Goal: Task Accomplishment & Management: Manage account settings

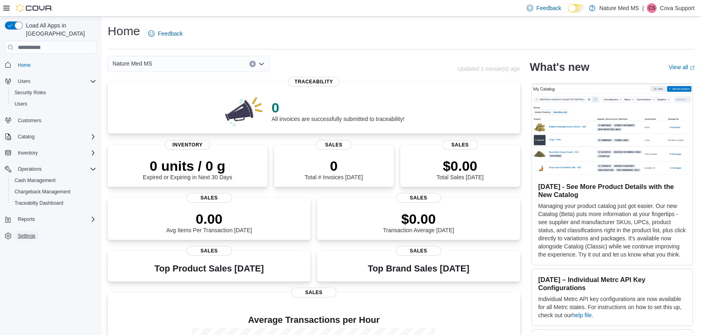
click at [32, 233] on span "Settings" at bounding box center [26, 236] width 17 height 6
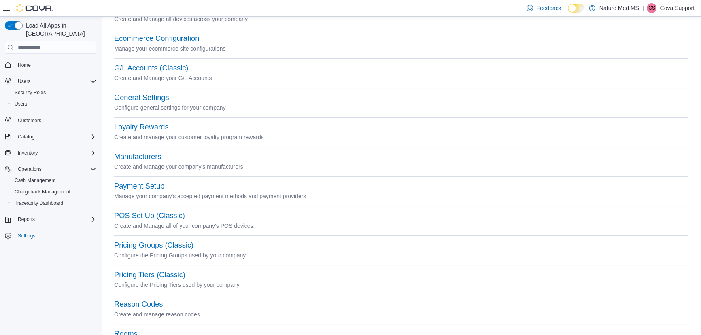
scroll to position [147, 0]
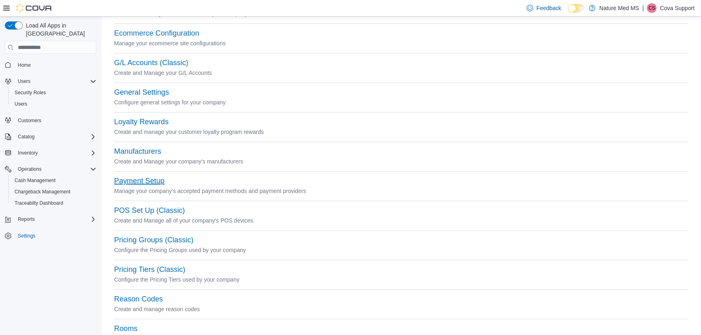
click at [137, 179] on button "Payment Setup" at bounding box center [139, 181] width 50 height 8
